Goal: Navigation & Orientation: Find specific page/section

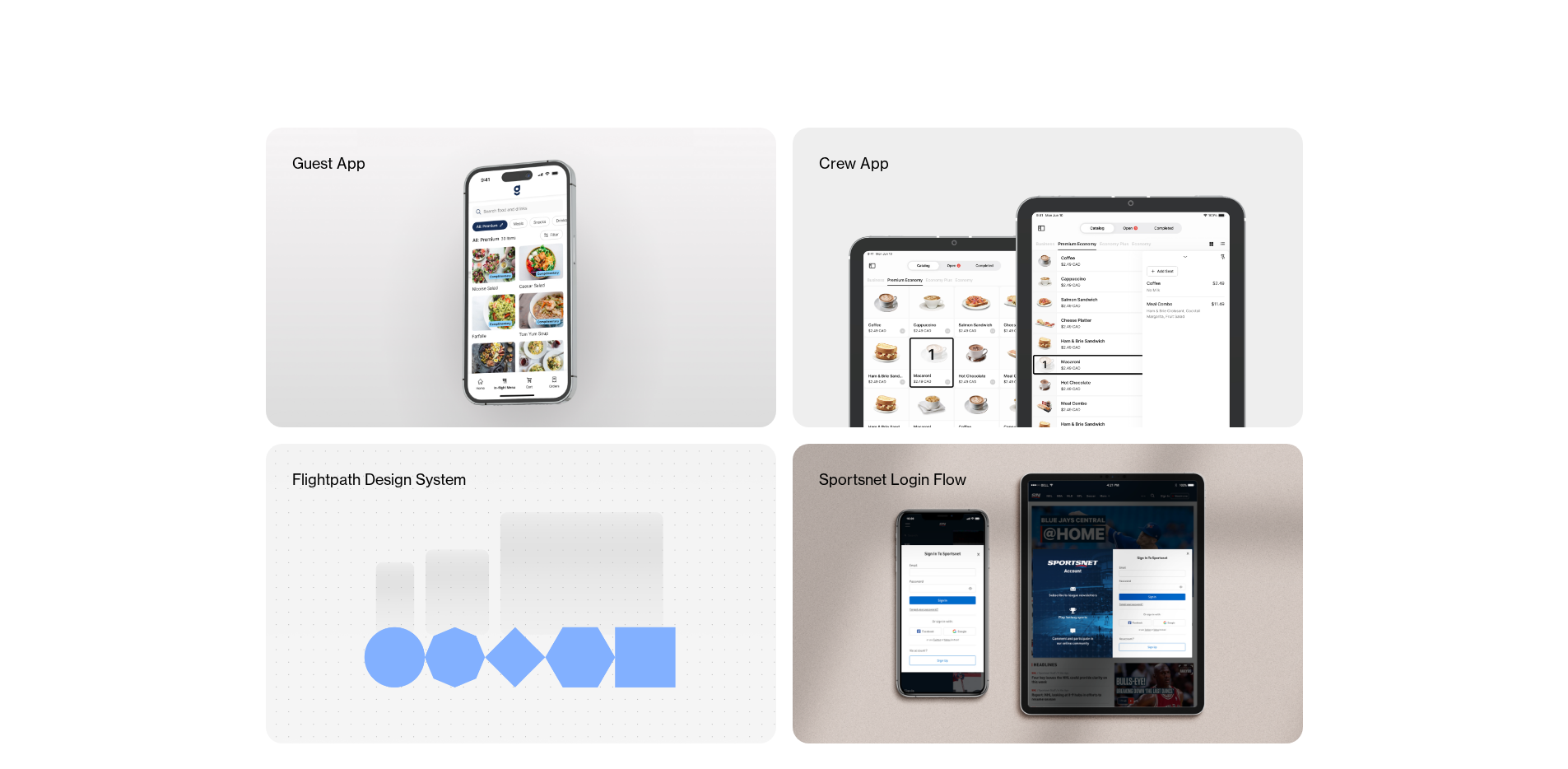
scroll to position [270, 0]
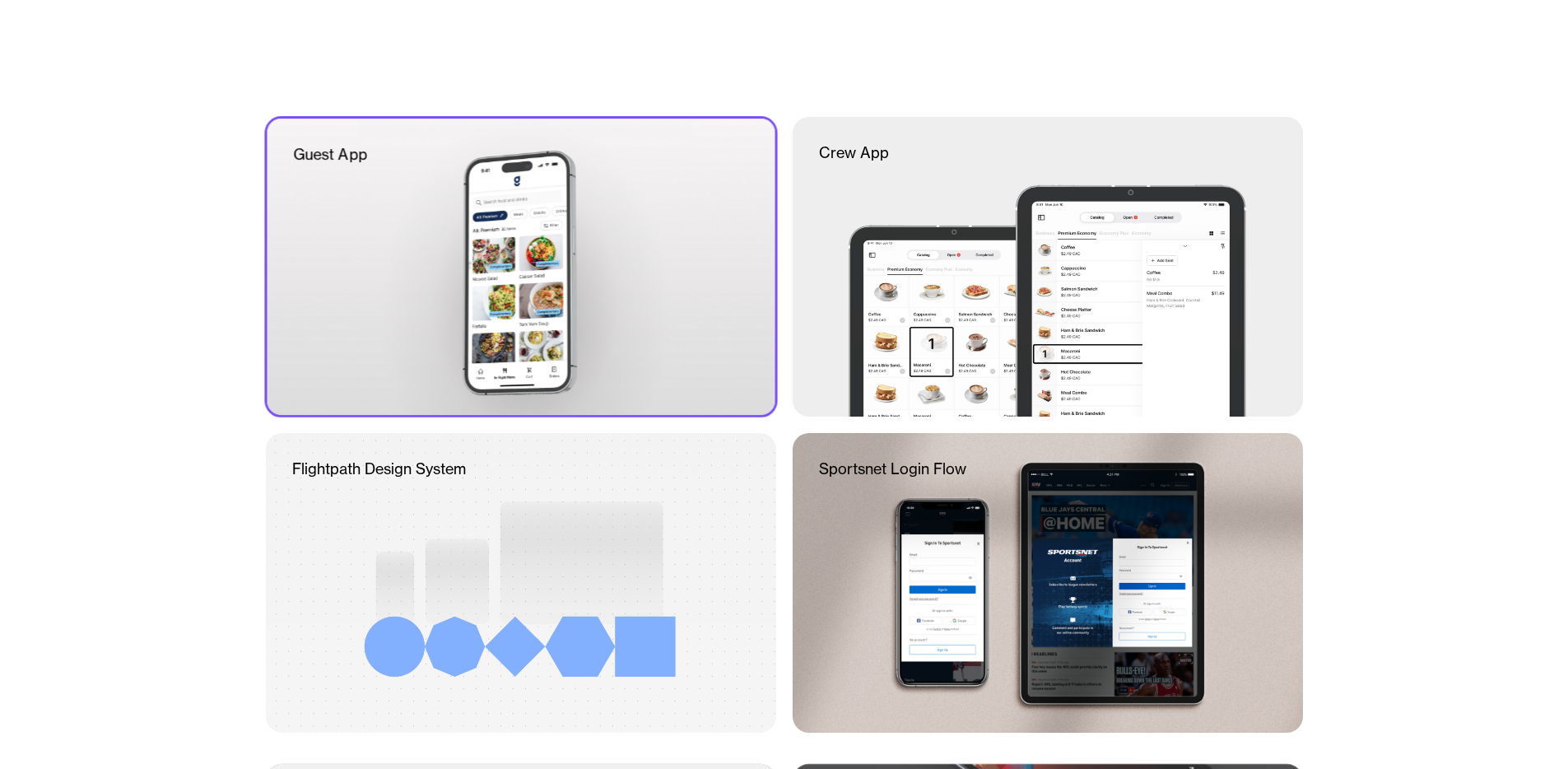
click at [685, 287] on div at bounding box center [521, 267] width 508 height 296
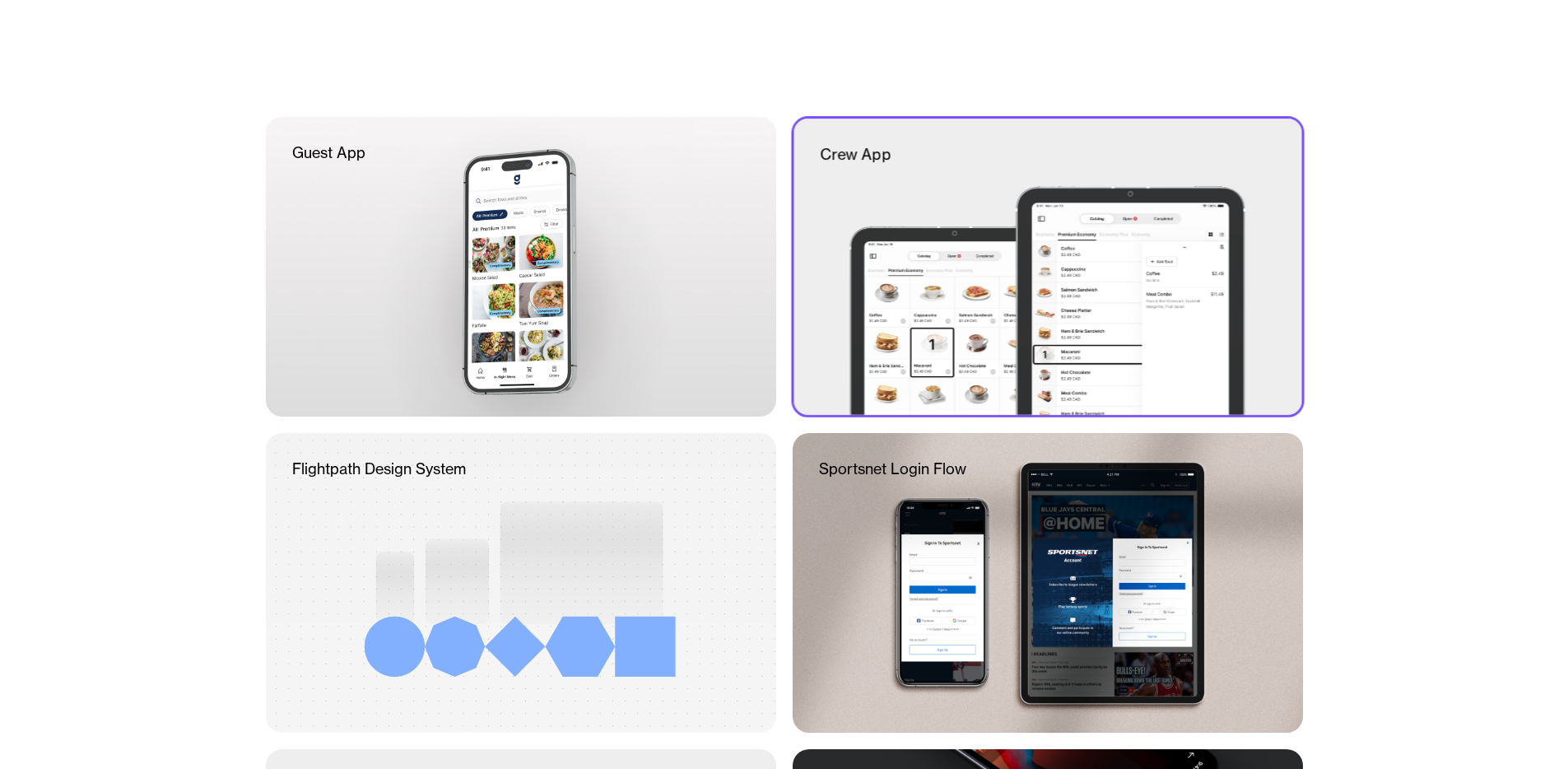
click at [946, 312] on div at bounding box center [1047, 267] width 508 height 296
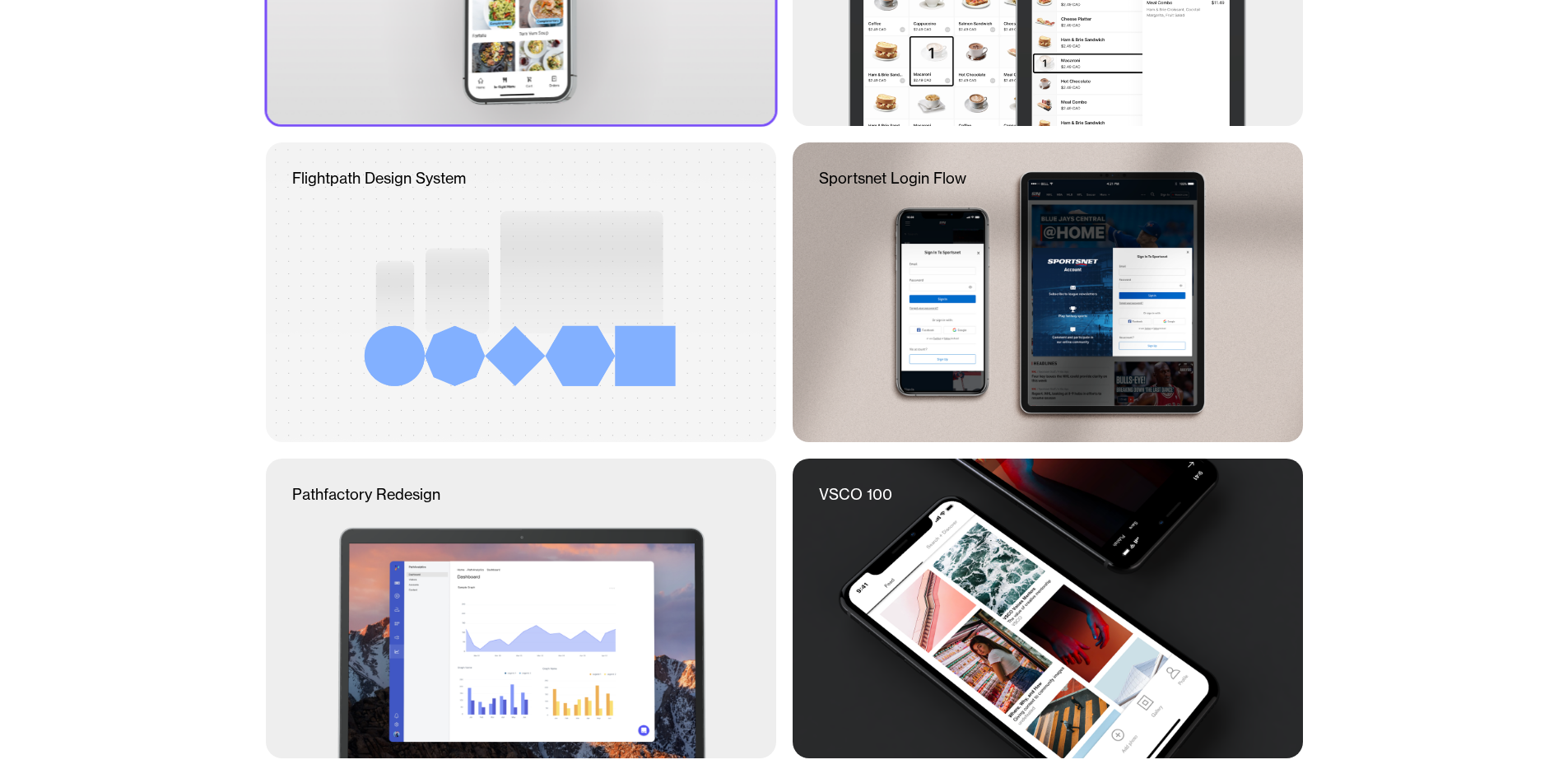
scroll to position [739, 0]
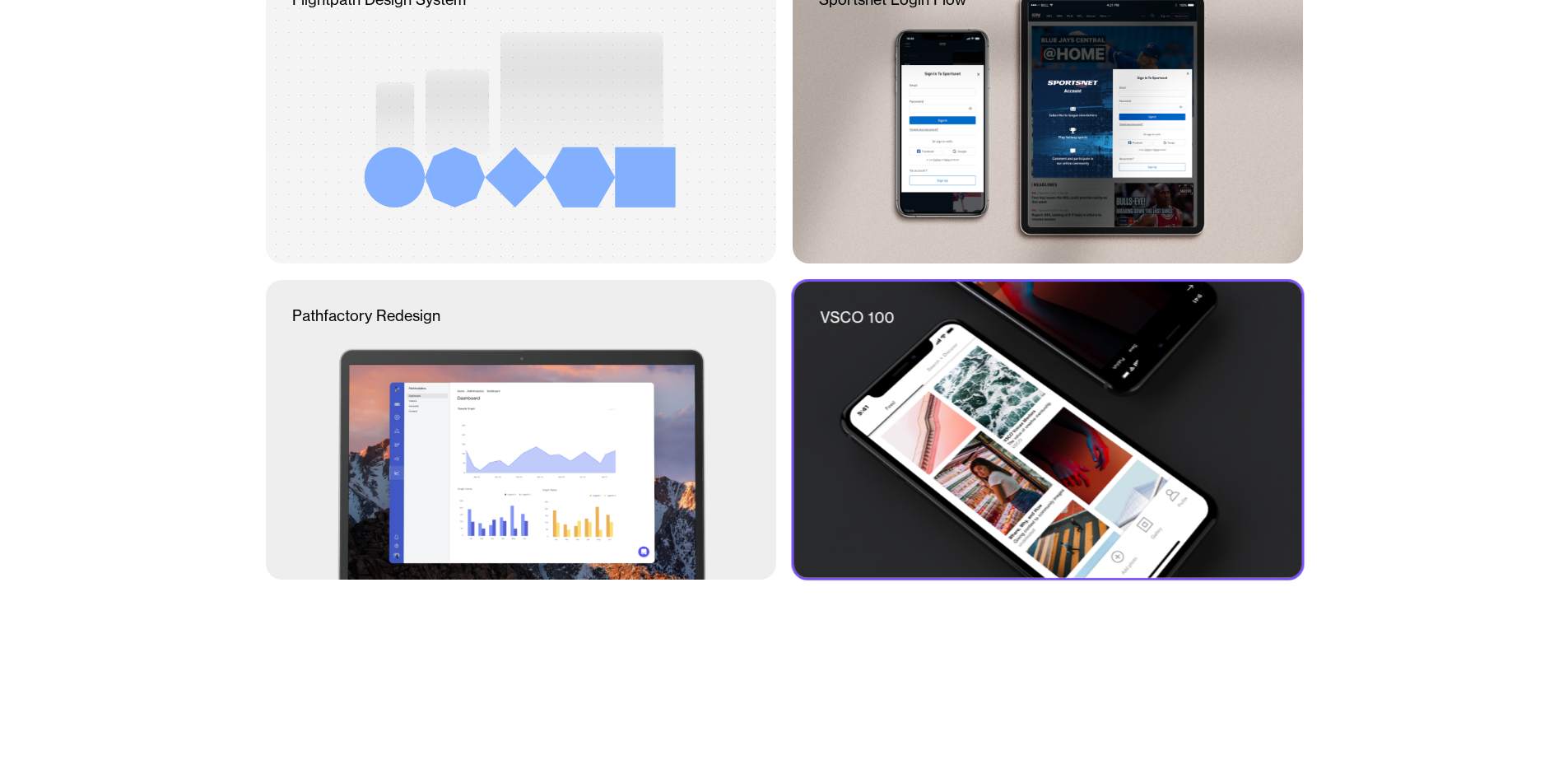
click at [953, 328] on div at bounding box center [1047, 429] width 508 height 296
click at [961, 370] on div at bounding box center [1047, 429] width 508 height 296
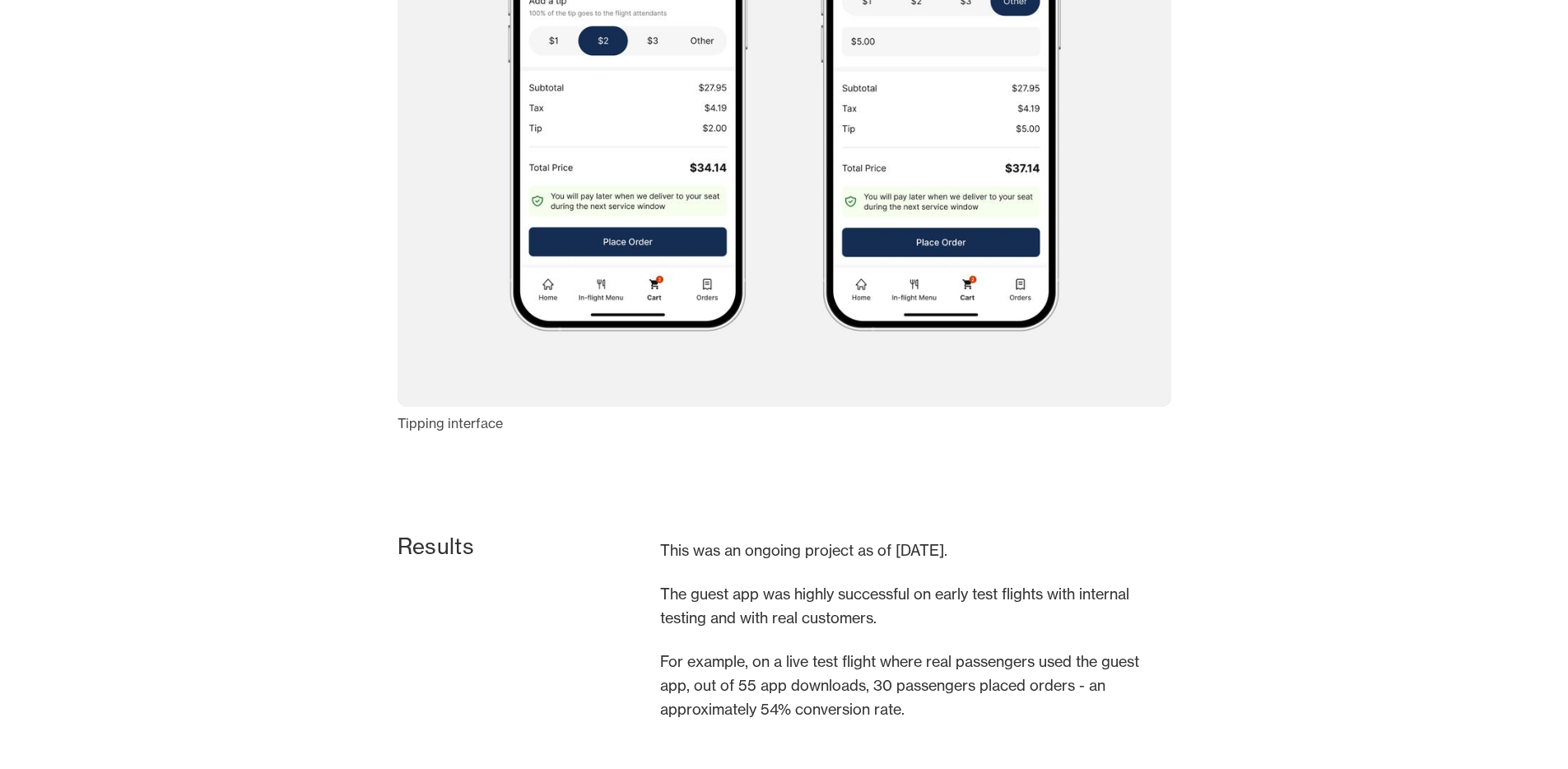
scroll to position [5375, 0]
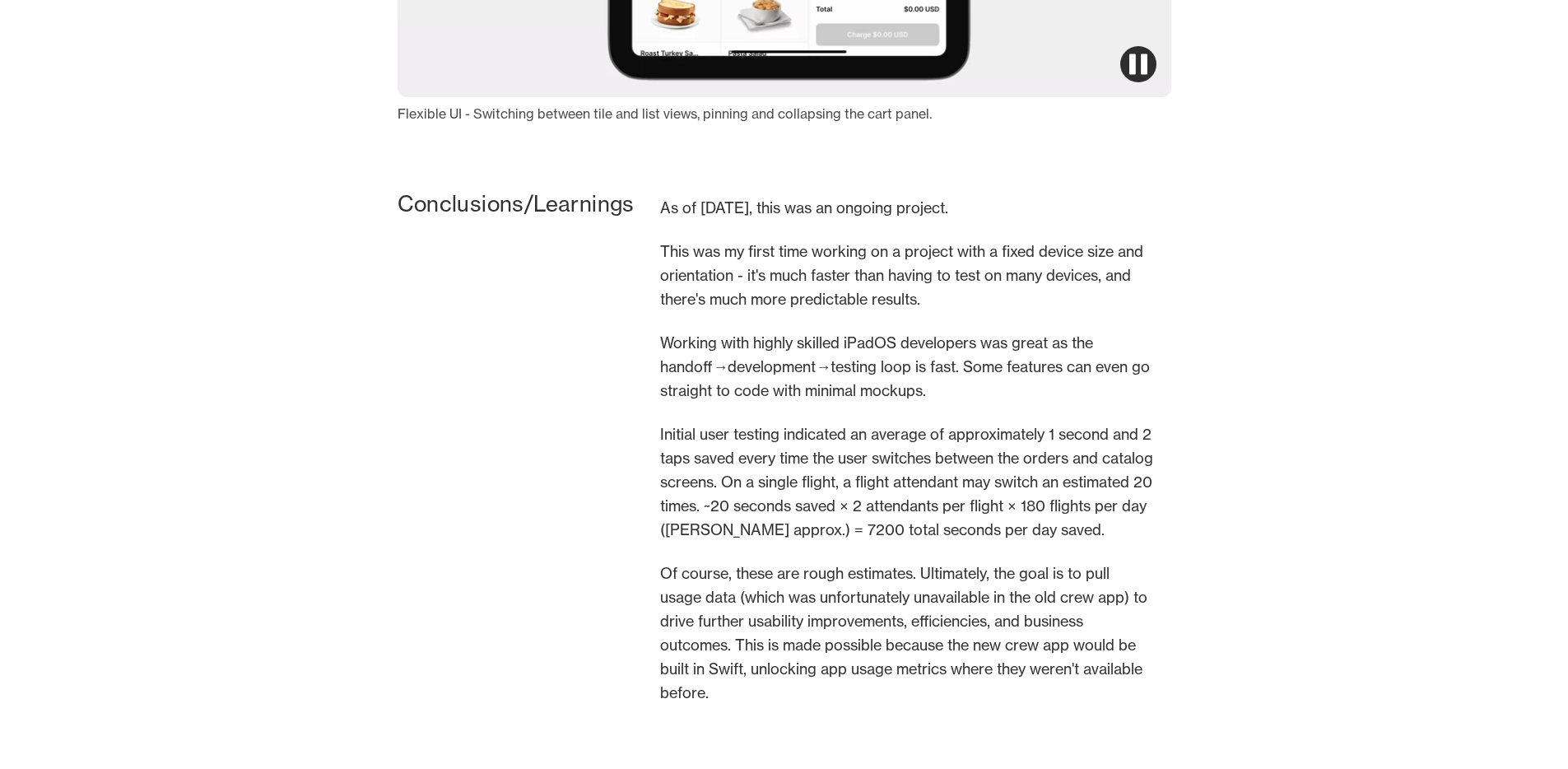
scroll to position [7021, 0]
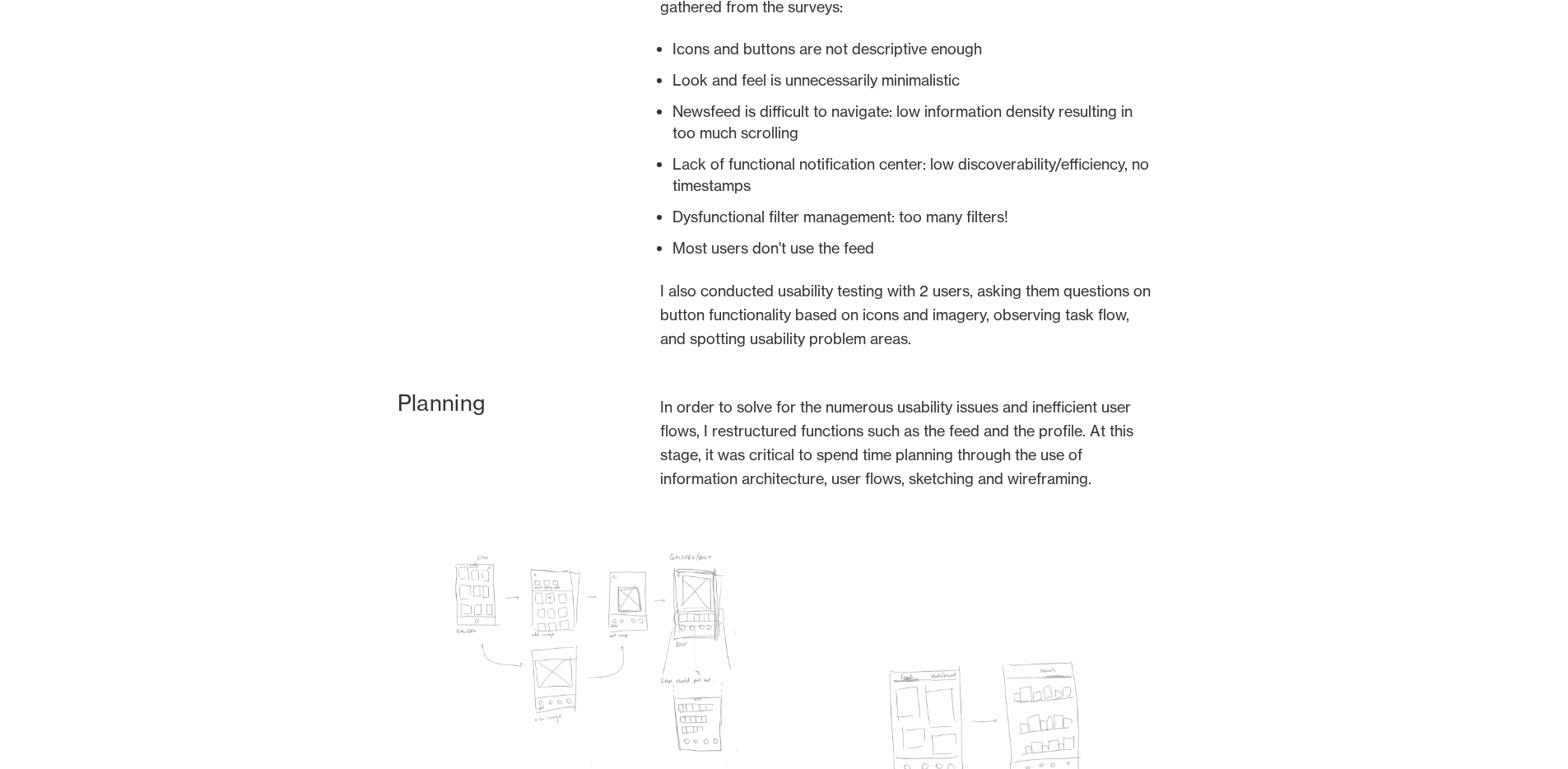
scroll to position [1482, 0]
